Goal: Task Accomplishment & Management: Manage account settings

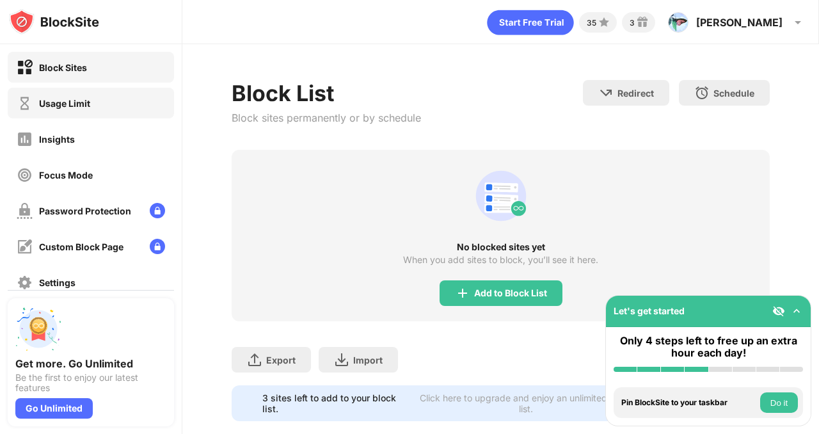
click at [100, 106] on div "Usage Limit" at bounding box center [91, 103] width 166 height 31
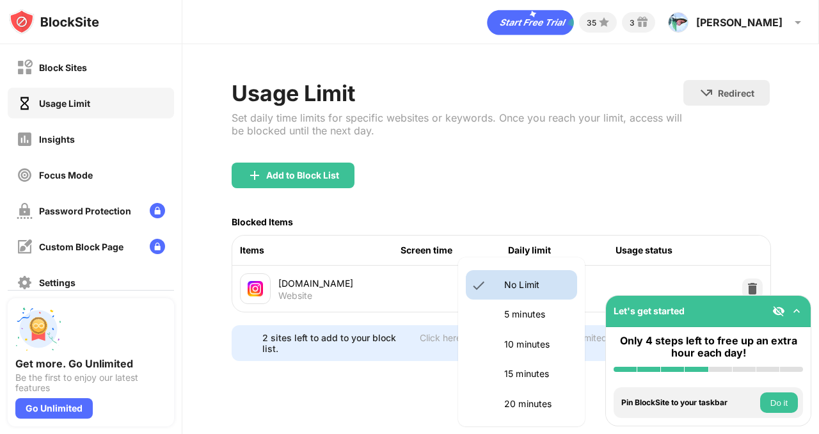
click at [528, 280] on body "Block Sites Usage Limit Insights Focus Mode Password Protection Custom Block Pa…" at bounding box center [409, 217] width 819 height 434
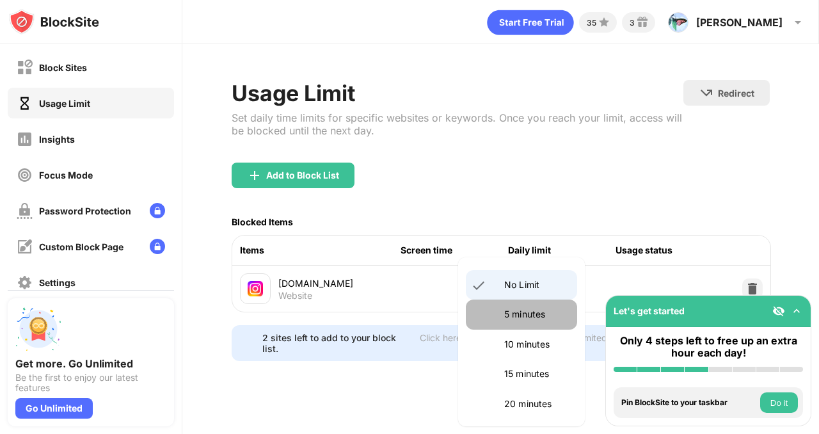
click at [523, 315] on p "5 minutes" at bounding box center [536, 314] width 65 height 14
type input "*"
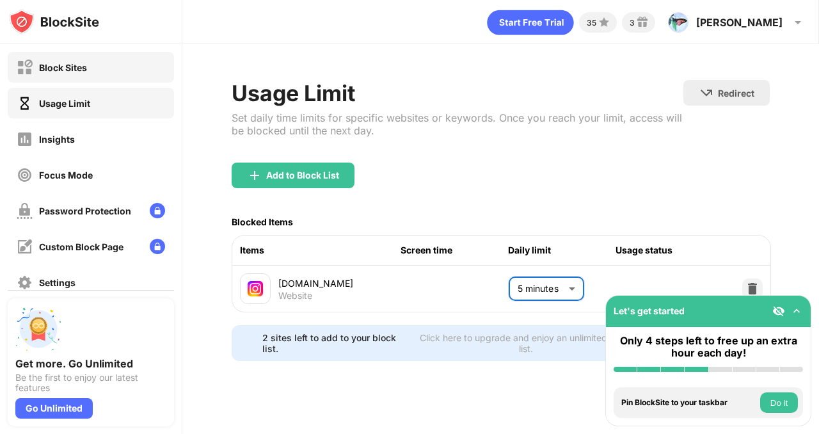
click at [111, 60] on div "Block Sites" at bounding box center [91, 67] width 166 height 31
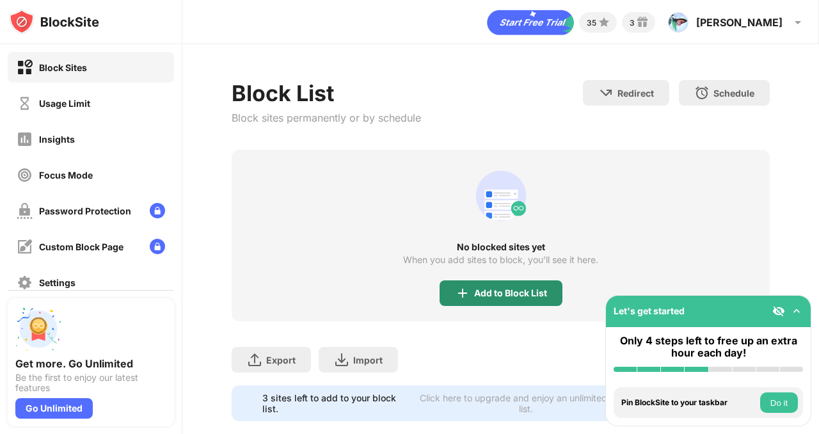
click at [469, 294] on img at bounding box center [462, 292] width 15 height 15
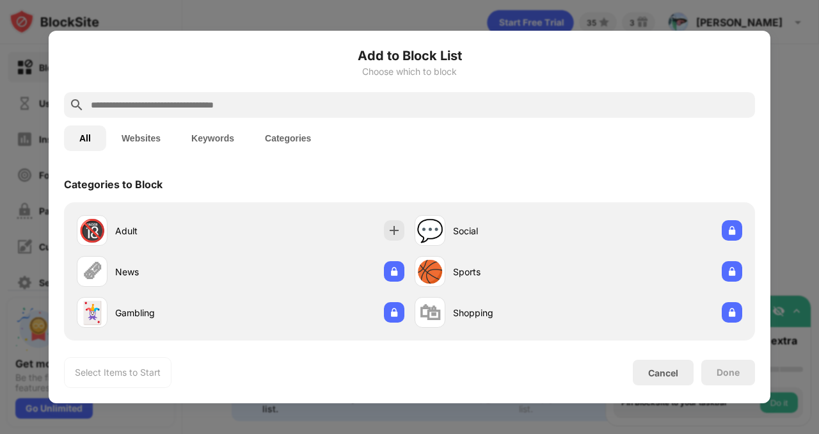
click at [195, 99] on input "text" at bounding box center [420, 104] width 660 height 15
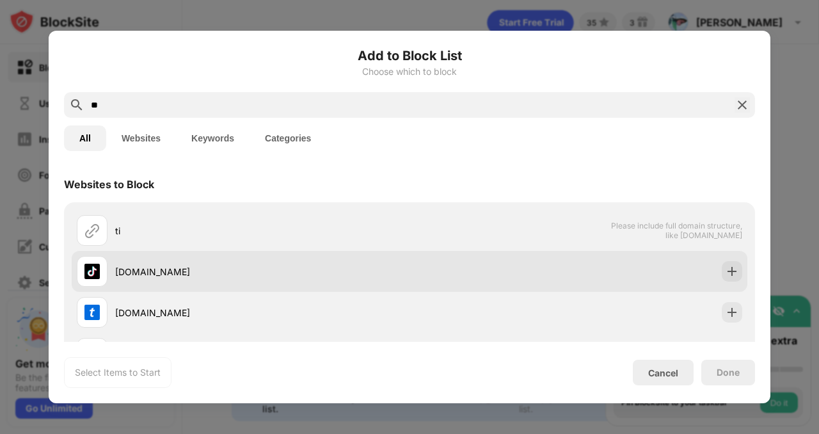
type input "**"
click at [719, 268] on div "[DOMAIN_NAME]" at bounding box center [410, 271] width 676 height 41
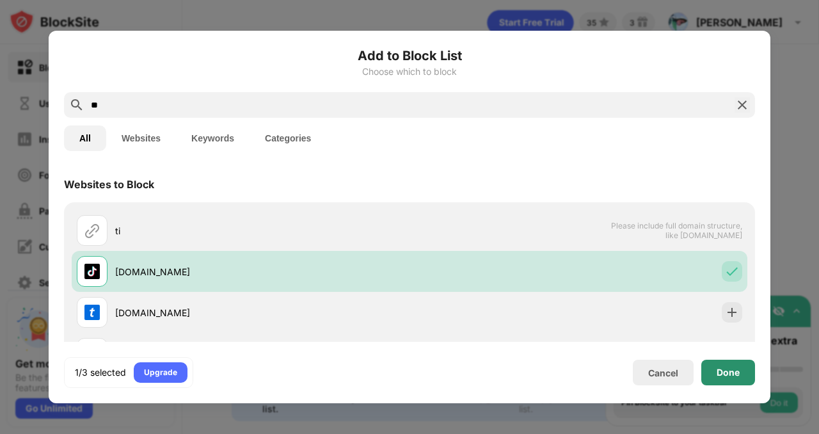
click at [735, 370] on div "Done" at bounding box center [728, 372] width 23 height 10
